Goal: Check status: Check status

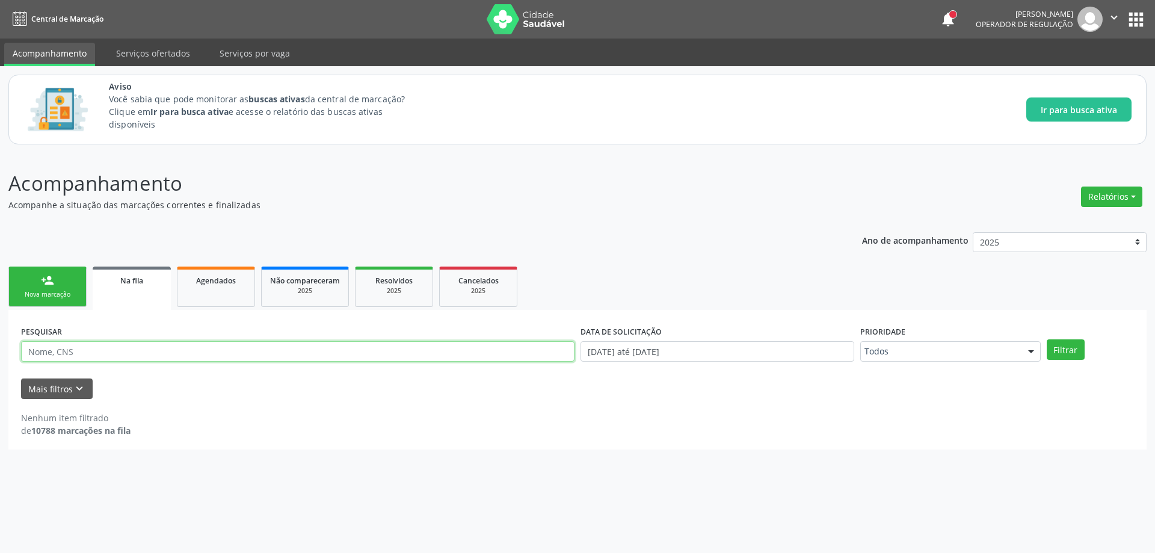
paste input "702902564947177"
click at [1080, 347] on button "Filtrar" at bounding box center [1066, 349] width 38 height 20
click at [207, 355] on input "702902564947177" at bounding box center [298, 351] width 554 height 20
type input "7"
paste input "700507957438555"
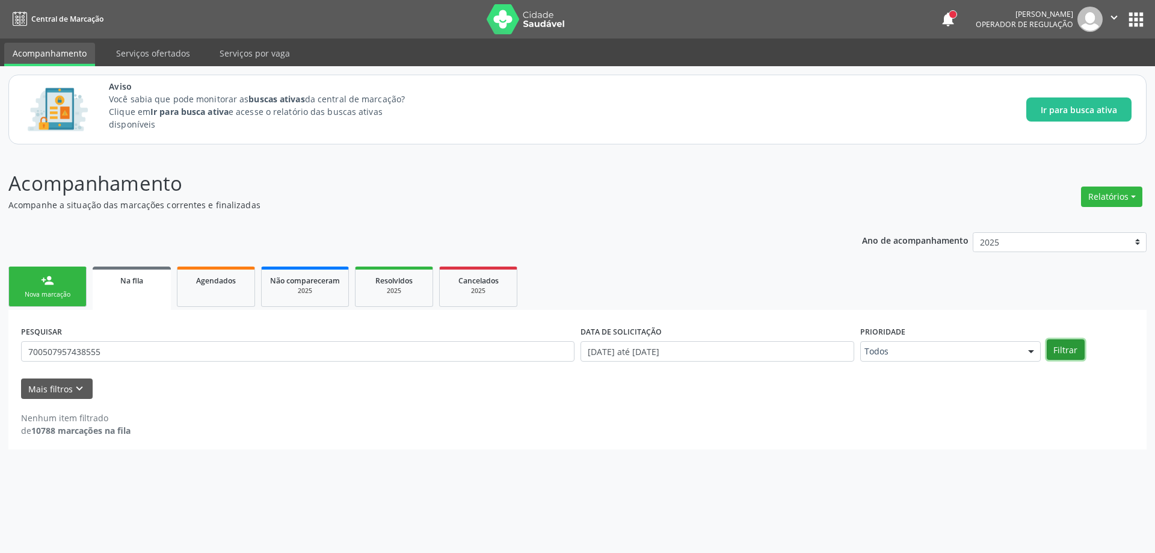
click at [1082, 348] on button "Filtrar" at bounding box center [1066, 349] width 38 height 20
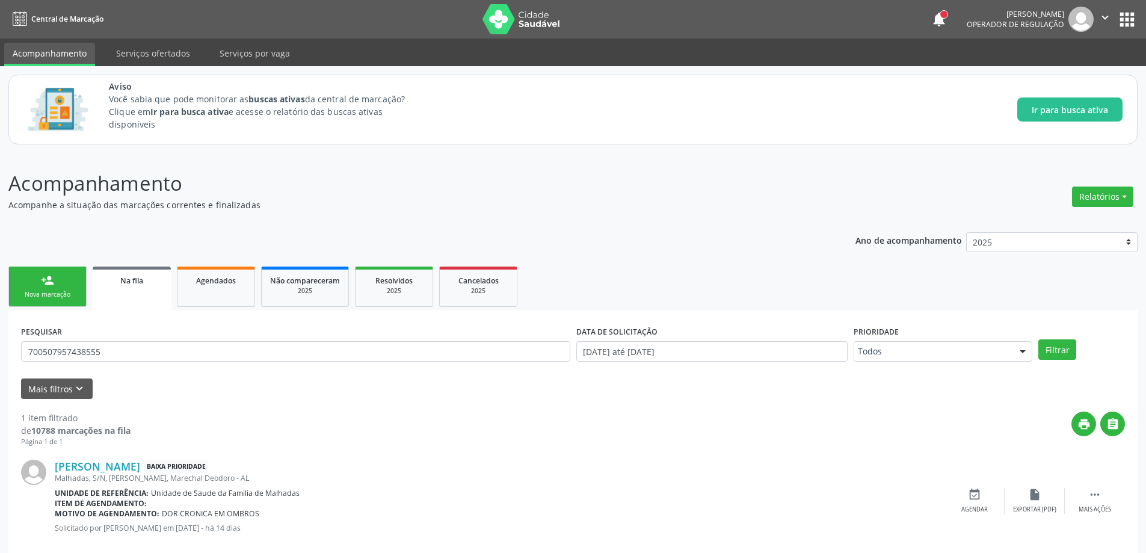
click at [143, 284] on span "Na fila" at bounding box center [131, 281] width 23 height 10
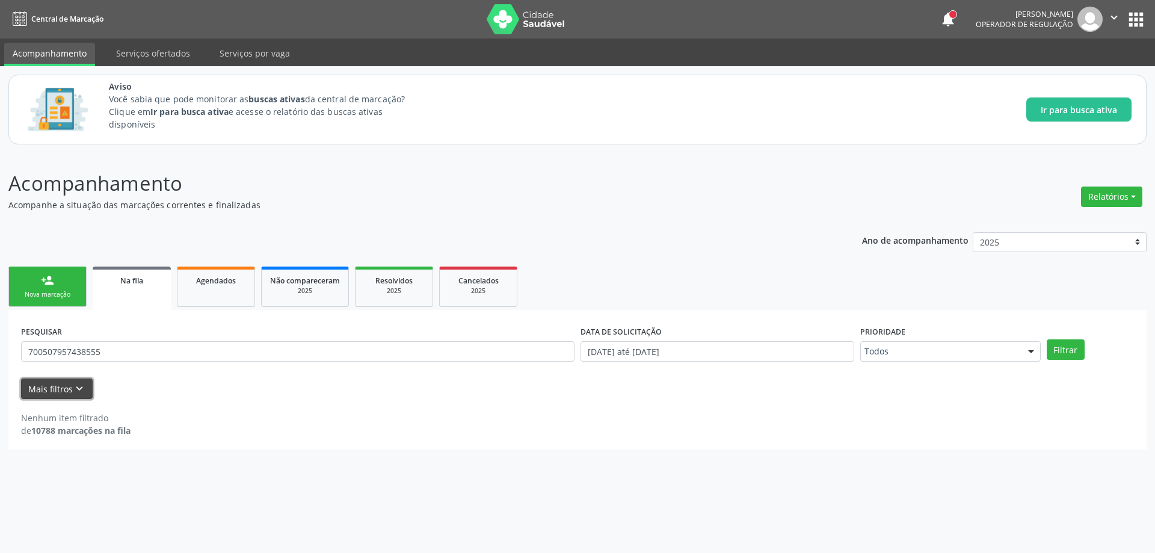
click at [61, 391] on button "Mais filtros keyboard_arrow_down" at bounding box center [57, 388] width 72 height 21
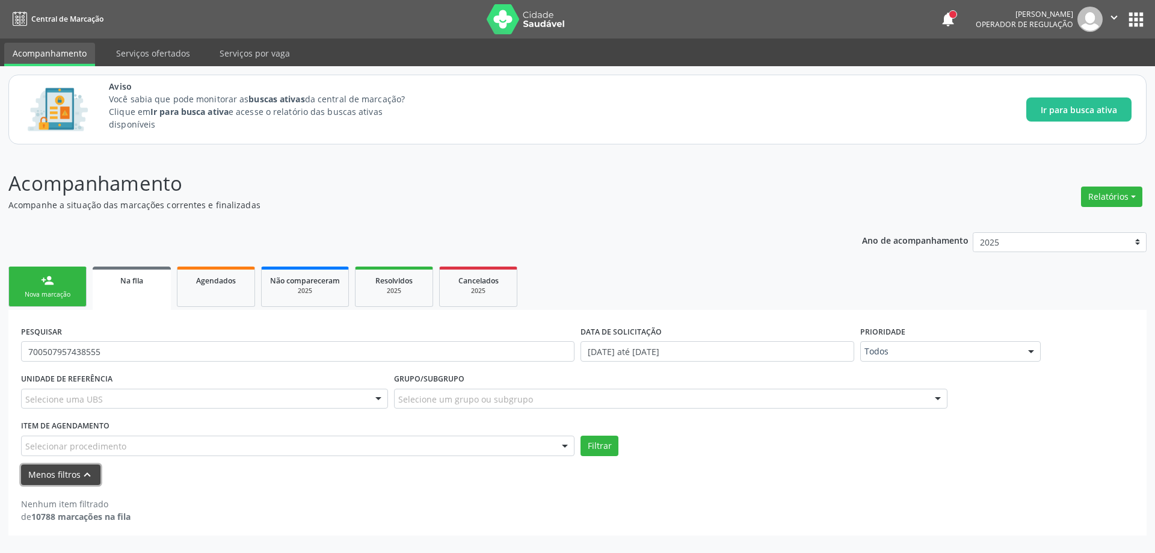
click at [74, 472] on button "Menos filtros keyboard_arrow_up" at bounding box center [60, 475] width 79 height 21
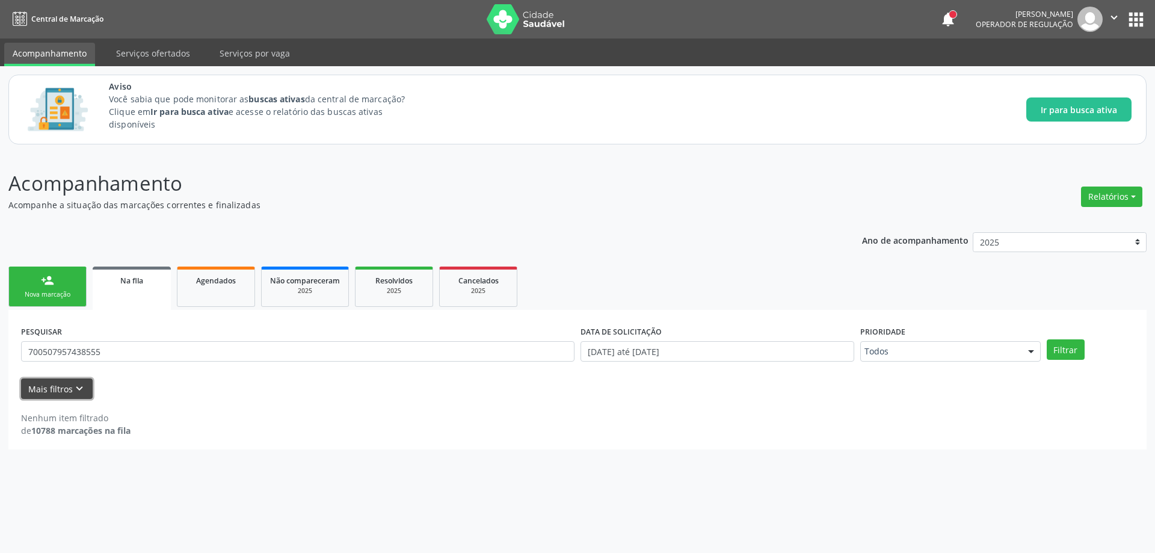
click at [73, 389] on icon "keyboard_arrow_down" at bounding box center [79, 388] width 13 height 13
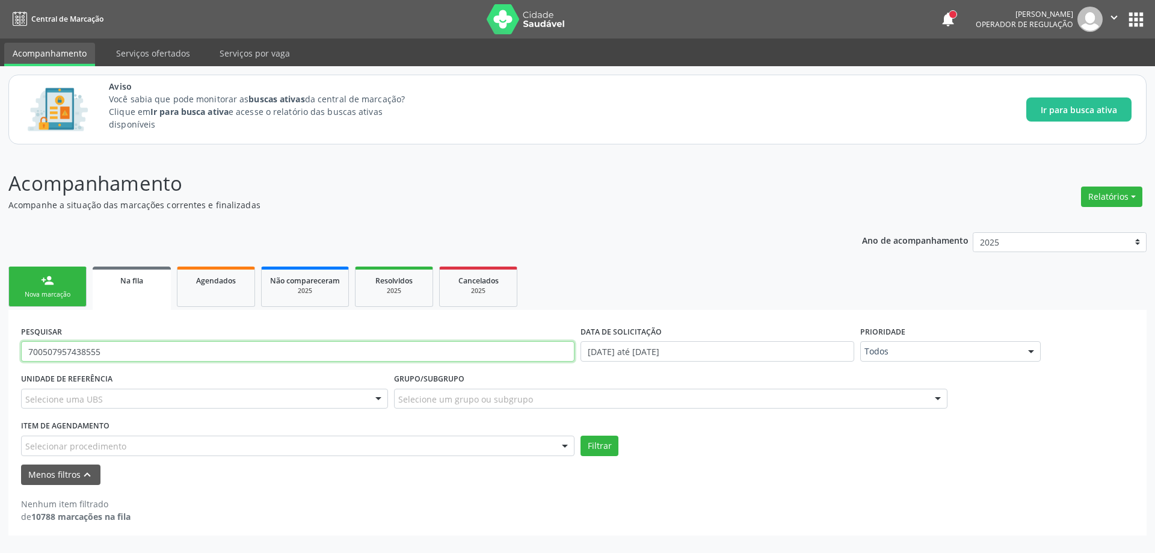
click at [182, 343] on input "700507957438555" at bounding box center [298, 351] width 554 height 20
type input "7"
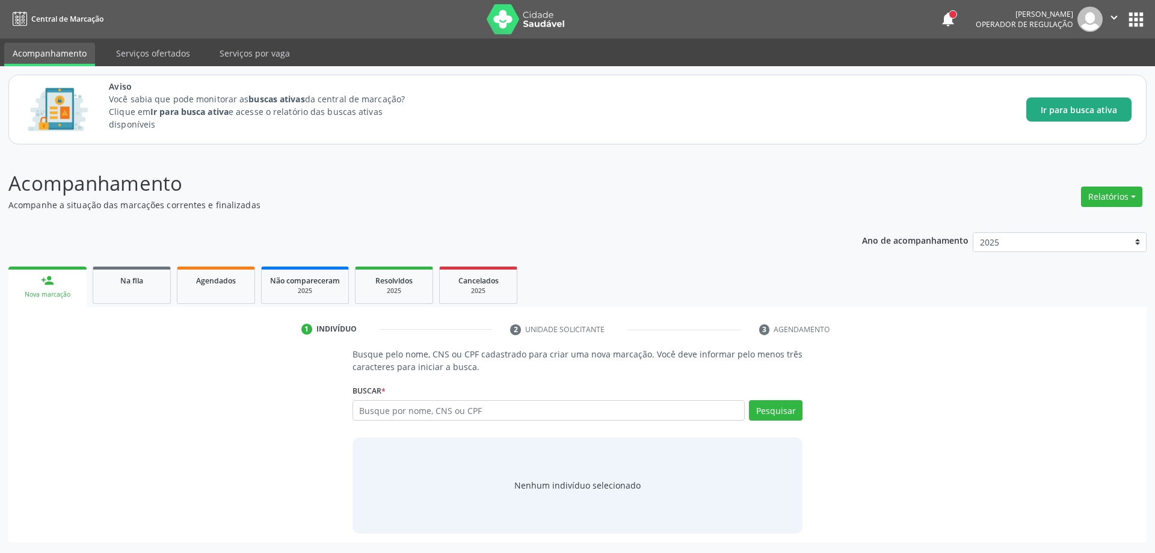
click at [1078, 116] on span "Ir para busca ativa" at bounding box center [1079, 109] width 76 height 13
